Goal: Task Accomplishment & Management: Complete application form

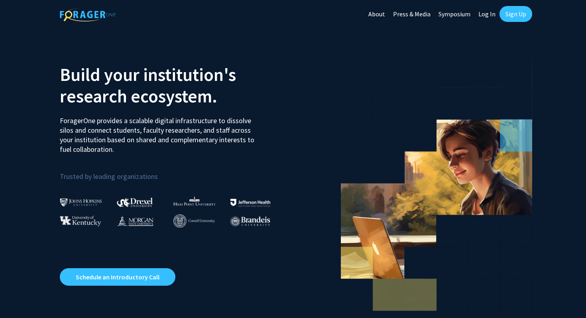
click at [514, 11] on link "Sign Up" at bounding box center [515, 14] width 33 height 16
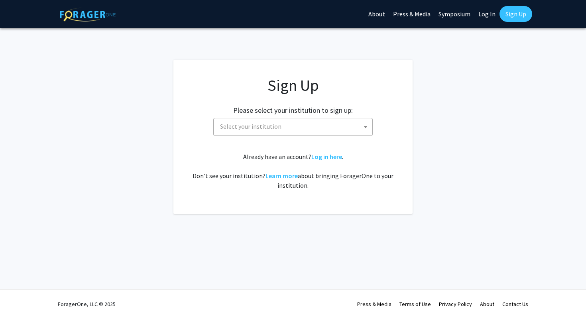
click at [261, 130] on span "Select your institution" at bounding box center [250, 126] width 61 height 8
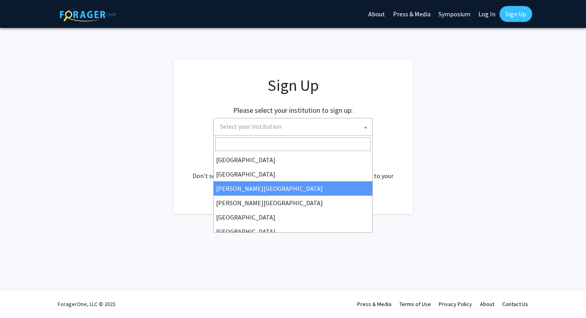
scroll to position [279, 0]
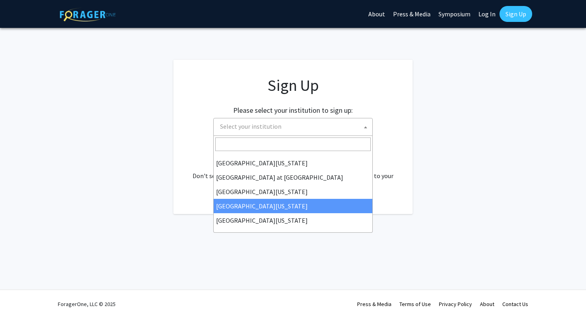
select select "31"
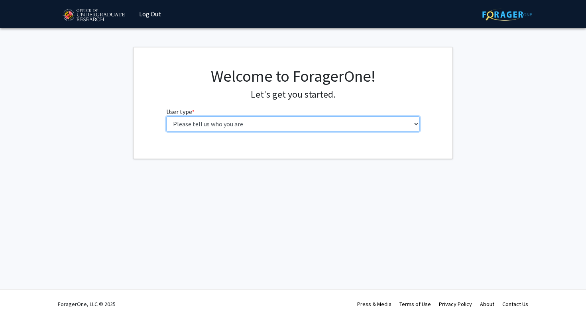
click at [218, 117] on select "Please tell us who you are Undergraduate Student Master's Student Doctoral Cand…" at bounding box center [293, 123] width 254 height 15
select select "1: undergrad"
click at [166, 116] on select "Please tell us who you are Undergraduate Student Master's Student Doctoral Cand…" at bounding box center [293, 123] width 254 height 15
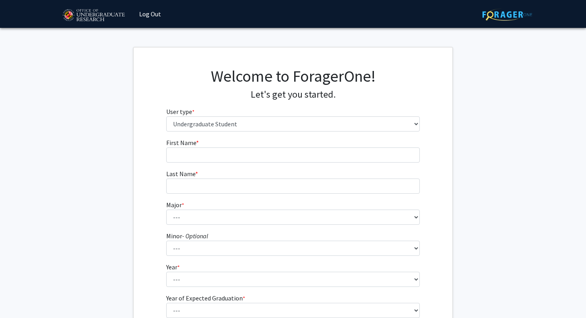
click at [255, 137] on div "Welcome to ForagerOne! Let's get you started. User type * required Please tell …" at bounding box center [293, 102] width 266 height 71
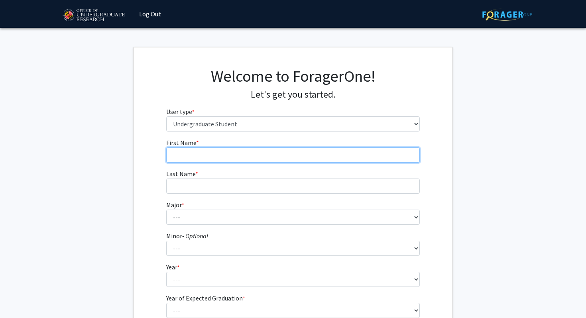
click at [231, 154] on input "First Name * required" at bounding box center [293, 154] width 254 height 15
type input "Xuan"
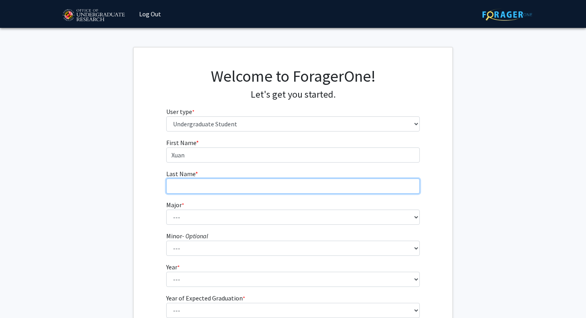
type input "[PERSON_NAME]"
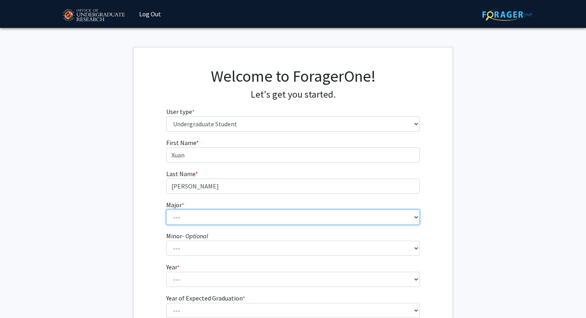
click at [192, 224] on select "--- Accounting Aerospace Engineering African American and Africana Studies Agri…" at bounding box center [293, 217] width 254 height 15
click at [206, 210] on select "--- Accounting Aerospace Engineering African American and Africana Studies Agri…" at bounding box center [293, 217] width 254 height 15
select select "56: 2357"
click at [166, 210] on select "--- Accounting Aerospace Engineering African American and Africana Studies Agri…" at bounding box center [293, 217] width 254 height 15
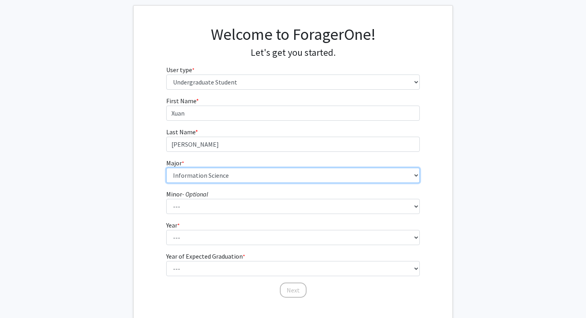
scroll to position [45, 0]
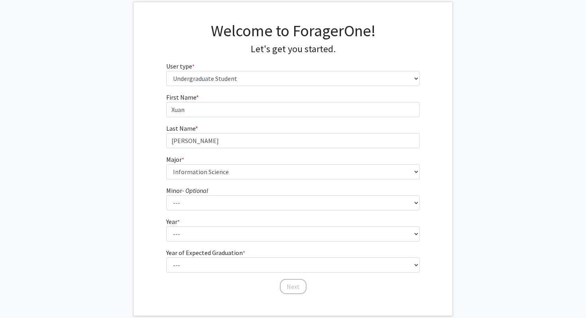
click at [184, 210] on form "First Name * required [PERSON_NAME] Last Name * required [PERSON_NAME] * requir…" at bounding box center [293, 189] width 254 height 194
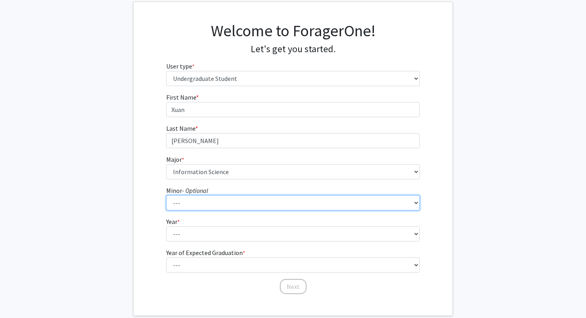
click at [192, 204] on select "--- Actuarial Mathematics Advanced Cybersecurity Experience for Students Africa…" at bounding box center [293, 202] width 254 height 15
select select "96: 1899"
click at [166, 195] on select "--- Actuarial Mathematics Advanced Cybersecurity Experience for Students Africa…" at bounding box center [293, 202] width 254 height 15
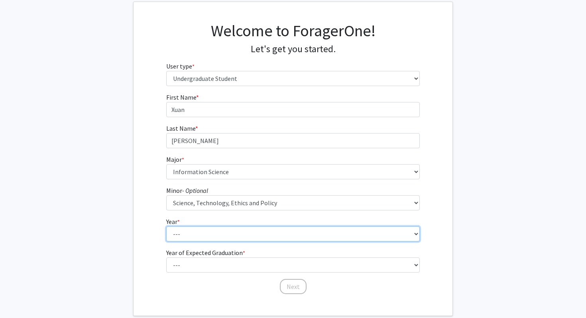
click at [185, 230] on select "--- First-year Sophomore Junior Senior Postbaccalaureate Certificate" at bounding box center [293, 233] width 254 height 15
select select "4: senior"
click at [166, 226] on select "--- First-year Sophomore Junior Senior Postbaccalaureate Certificate" at bounding box center [293, 233] width 254 height 15
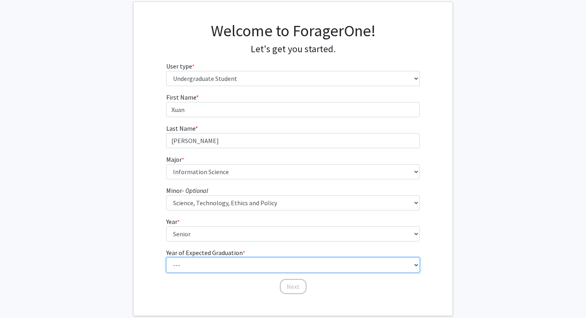
click at [198, 268] on select "--- 2025 2026 2027 2028 2029 2030 2031 2032 2033 2034" at bounding box center [293, 264] width 254 height 15
select select "2: 2026"
click at [166, 257] on select "--- 2025 2026 2027 2028 2029 2030 2031 2032 2033 2034" at bounding box center [293, 264] width 254 height 15
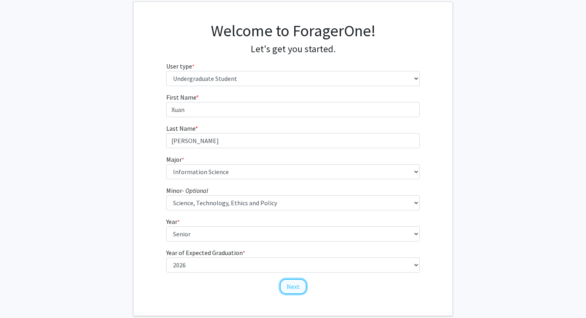
click at [296, 288] on button "Next" at bounding box center [293, 286] width 27 height 15
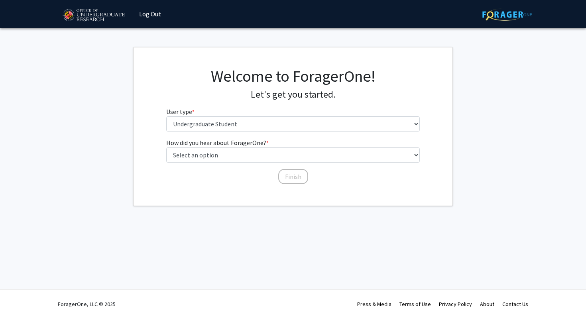
scroll to position [0, 0]
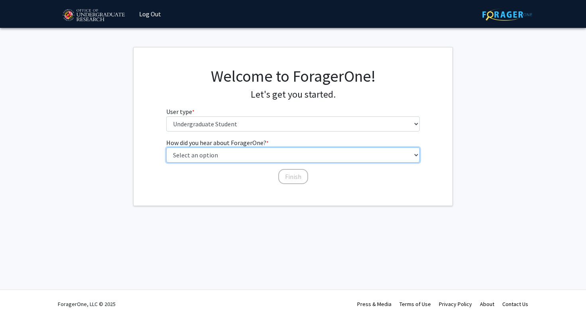
click at [239, 153] on select "Select an option Peer/student recommendation Faculty/staff recommendation Unive…" at bounding box center [293, 154] width 254 height 15
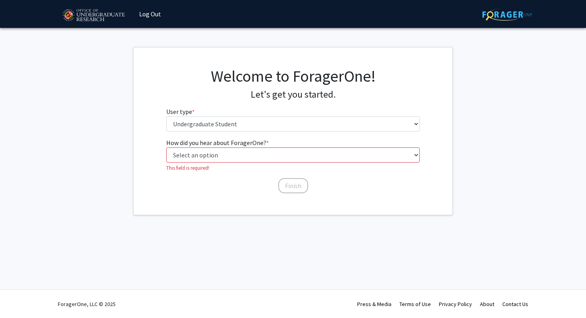
click at [281, 166] on div "How did you hear about ForagerOne? * required Select an option Peer/student rec…" at bounding box center [293, 162] width 254 height 48
click at [261, 155] on select "Select an option Peer/student recommendation Faculty/staff recommendation Unive…" at bounding box center [293, 154] width 254 height 15
select select "1: peer_recommendation"
click at [166, 147] on select "Select an option Peer/student recommendation Faculty/staff recommendation Unive…" at bounding box center [293, 154] width 254 height 15
click at [291, 179] on button "Finish" at bounding box center [293, 176] width 30 height 15
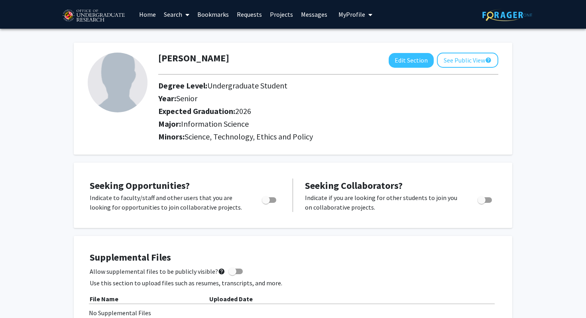
click at [174, 12] on link "Search" at bounding box center [176, 14] width 33 height 28
click at [149, 16] on link "Home" at bounding box center [147, 14] width 25 height 28
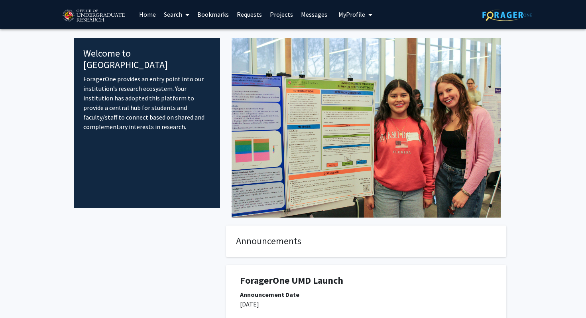
click at [172, 18] on link "Search" at bounding box center [176, 14] width 33 height 28
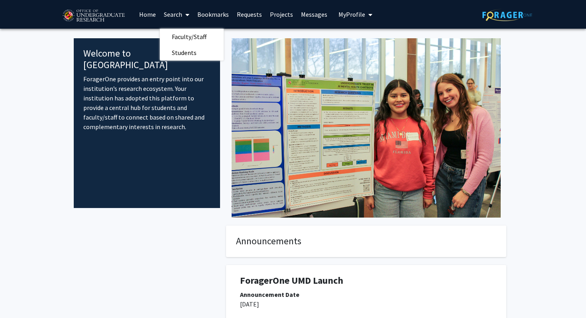
click at [189, 14] on icon at bounding box center [187, 15] width 4 height 6
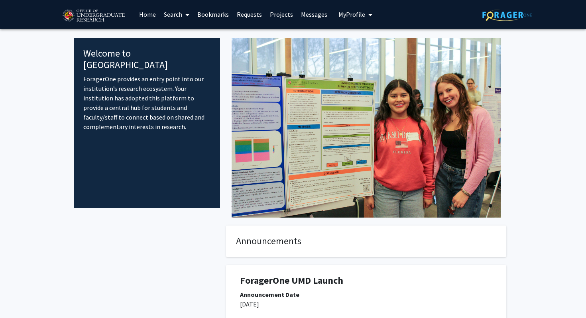
click at [189, 14] on icon at bounding box center [187, 15] width 4 height 6
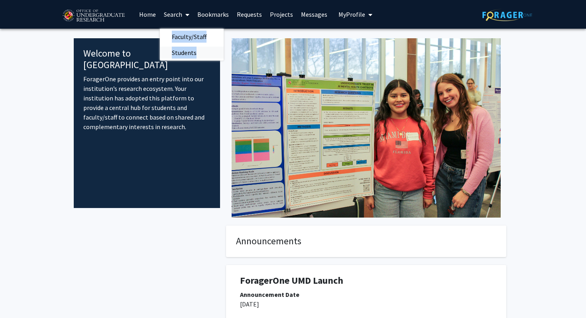
click at [181, 51] on span "Students" at bounding box center [184, 53] width 49 height 16
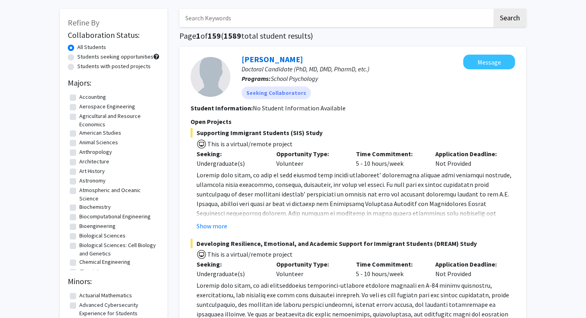
scroll to position [43, 0]
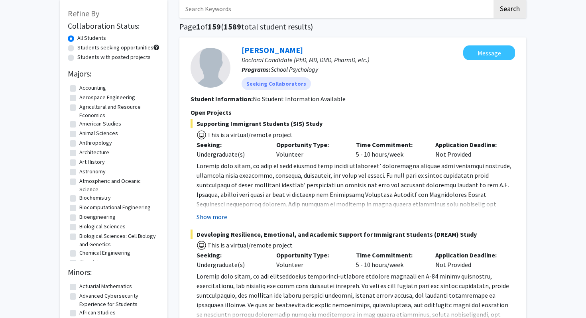
click at [208, 217] on button "Show more" at bounding box center [211, 217] width 31 height 10
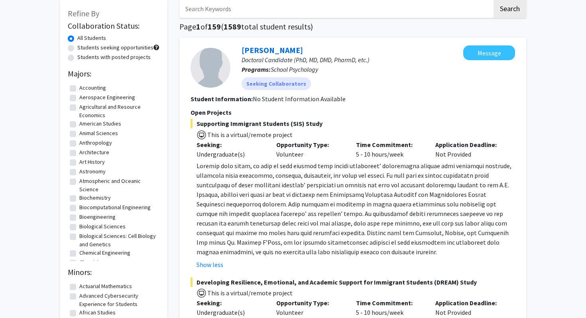
click at [210, 217] on span at bounding box center [353, 209] width 315 height 94
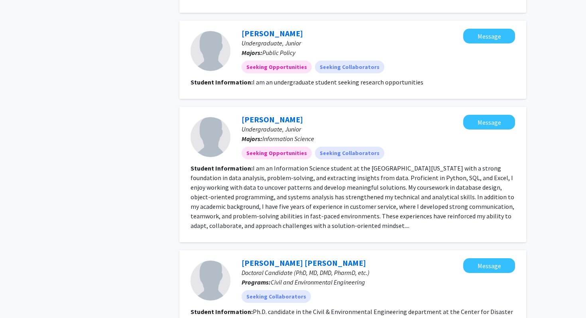
scroll to position [1445, 0]
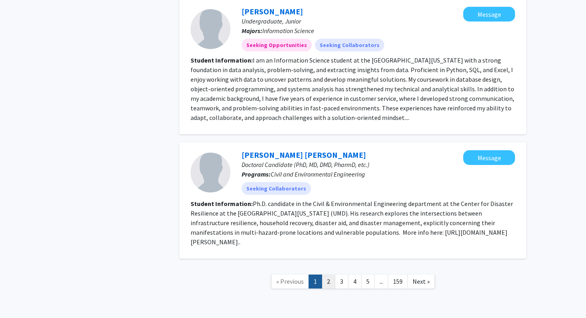
click at [326, 275] on link "2" at bounding box center [329, 282] width 14 height 14
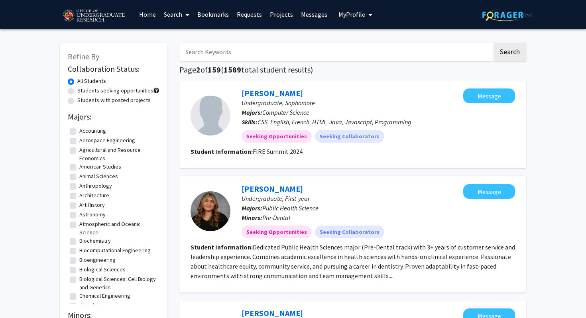
click at [305, 49] on input "Search Keywords" at bounding box center [335, 52] width 313 height 18
type input "m"
type input "hermanto"
click at [493, 43] on button "Search" at bounding box center [509, 52] width 33 height 18
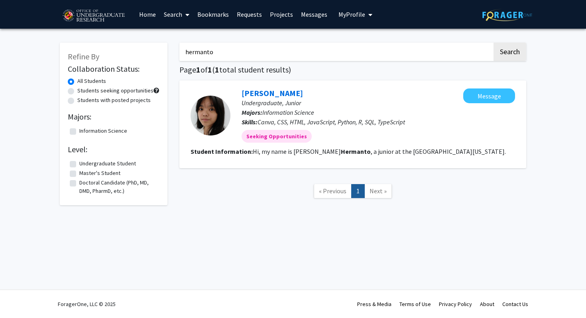
click at [252, 47] on input "hermanto" at bounding box center [335, 52] width 313 height 18
click at [493, 43] on button "Search" at bounding box center [509, 52] width 33 height 18
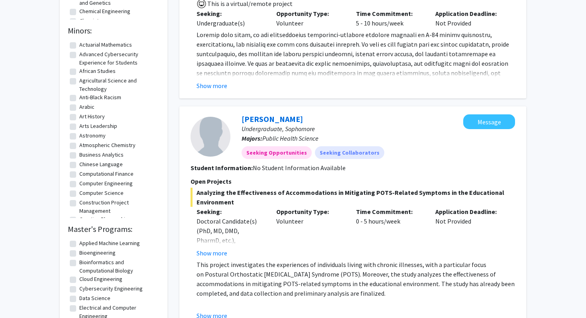
scroll to position [297, 0]
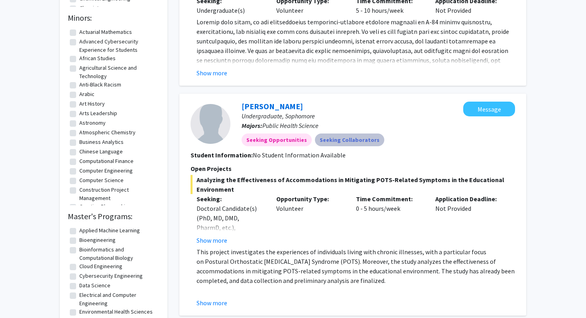
click at [340, 143] on mat-chip "Seeking Collaborators" at bounding box center [349, 140] width 69 height 13
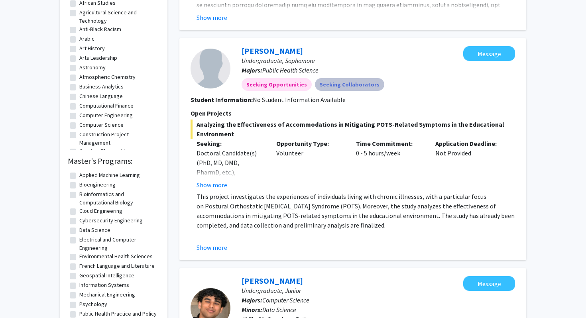
scroll to position [358, 0]
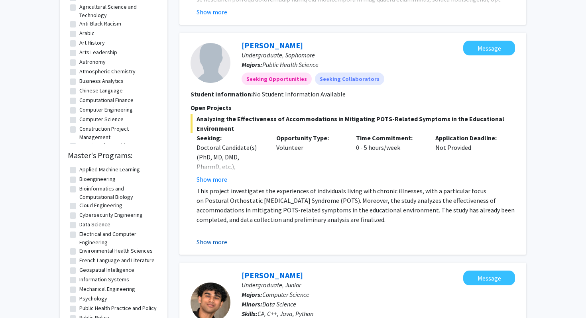
click at [223, 238] on button "Show more" at bounding box center [211, 242] width 31 height 10
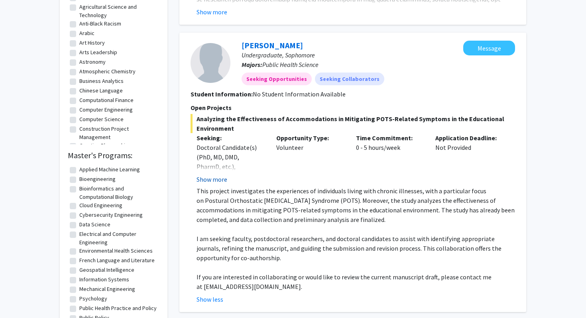
click at [215, 179] on button "Show more" at bounding box center [211, 180] width 31 height 10
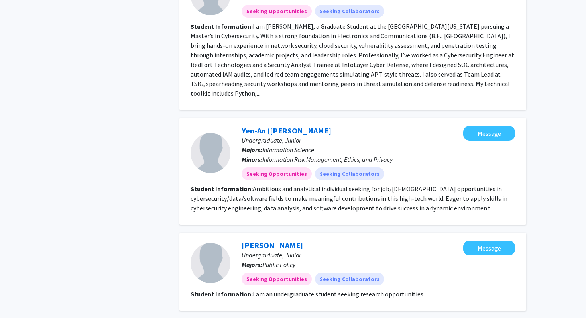
scroll to position [1163, 0]
click at [345, 118] on div "Yen-An ([PERSON_NAME]) [PERSON_NAME], [PERSON_NAME]: Information Science Minors…" at bounding box center [352, 171] width 347 height 107
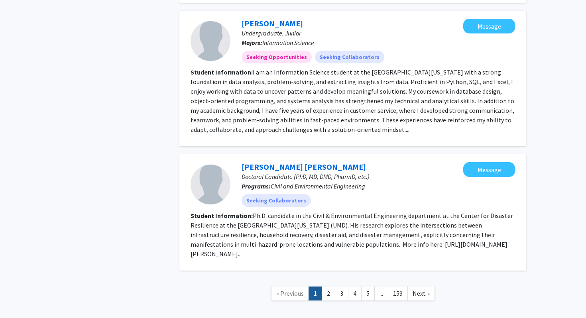
scroll to position [1473, 0]
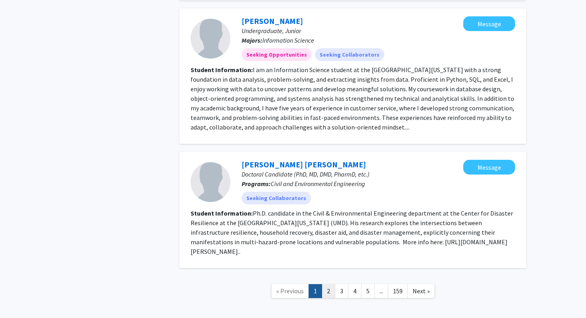
click at [333, 284] on link "2" at bounding box center [329, 291] width 14 height 14
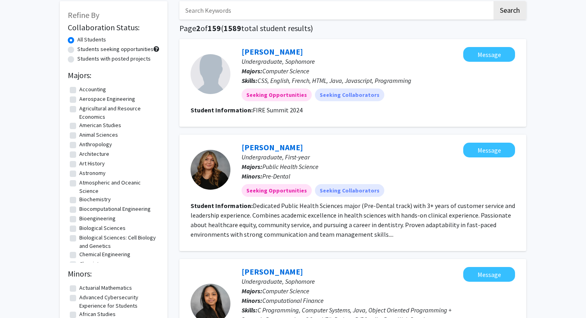
scroll to position [38, 0]
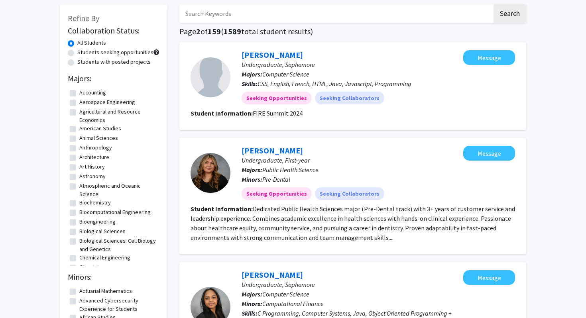
click at [111, 62] on label "Students with posted projects" at bounding box center [113, 62] width 73 height 8
click at [83, 62] on input "Students with posted projects" at bounding box center [79, 60] width 5 height 5
radio input "true"
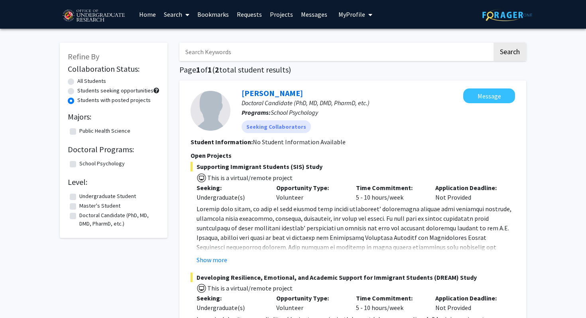
click at [102, 89] on label "Students seeking opportunities" at bounding box center [115, 90] width 76 height 8
click at [83, 89] on input "Students seeking opportunities" at bounding box center [79, 88] width 5 height 5
radio input "true"
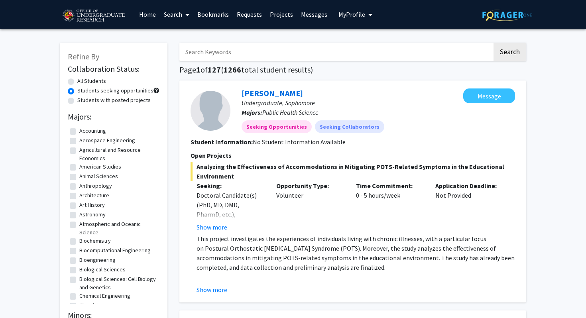
click at [251, 15] on link "Requests" at bounding box center [249, 14] width 33 height 28
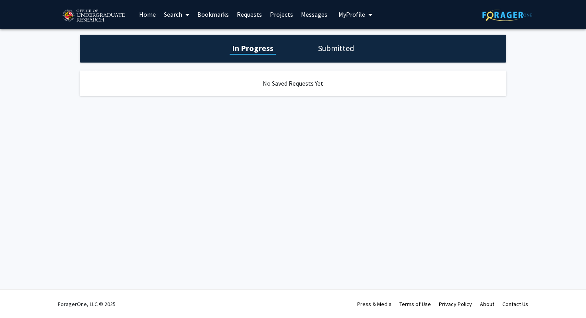
click at [275, 12] on link "Projects" at bounding box center [281, 14] width 31 height 28
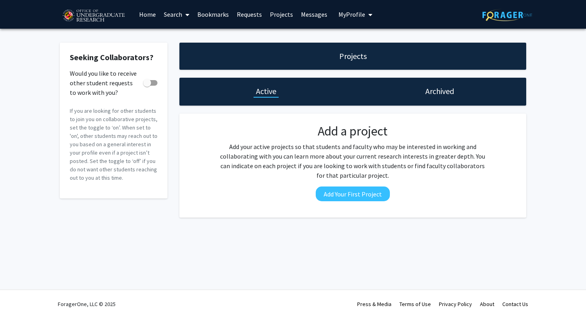
click at [429, 89] on h1 "Archived" at bounding box center [439, 91] width 29 height 11
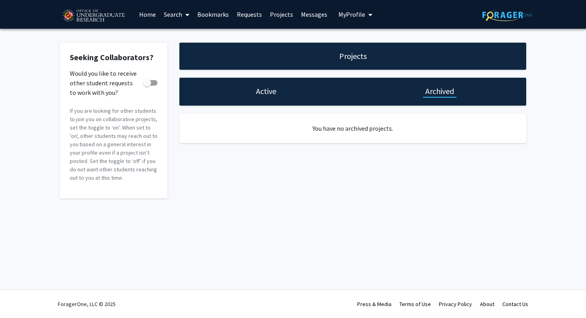
click at [266, 86] on h1 "Active" at bounding box center [266, 91] width 20 height 11
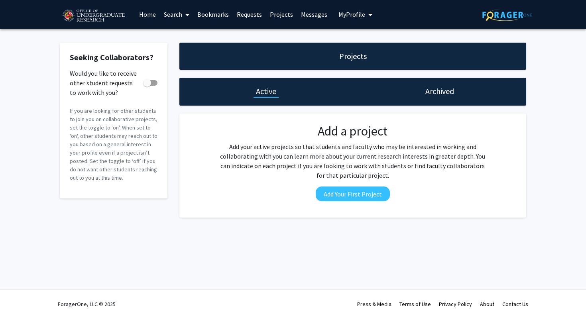
click at [302, 16] on link "Messages" at bounding box center [314, 14] width 34 height 28
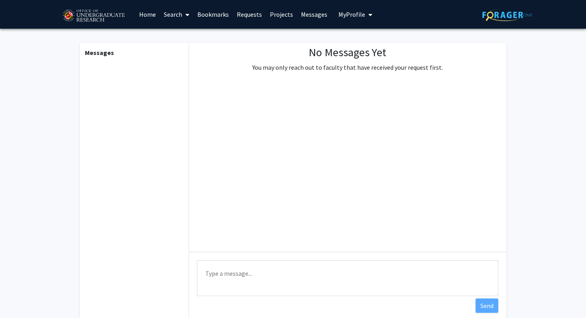
click at [212, 17] on link "Bookmarks" at bounding box center [212, 14] width 39 height 28
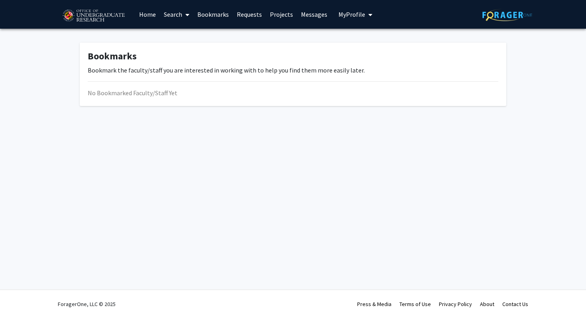
click at [144, 19] on link "Home" at bounding box center [147, 14] width 25 height 28
